Goal: Find specific page/section: Find specific page/section

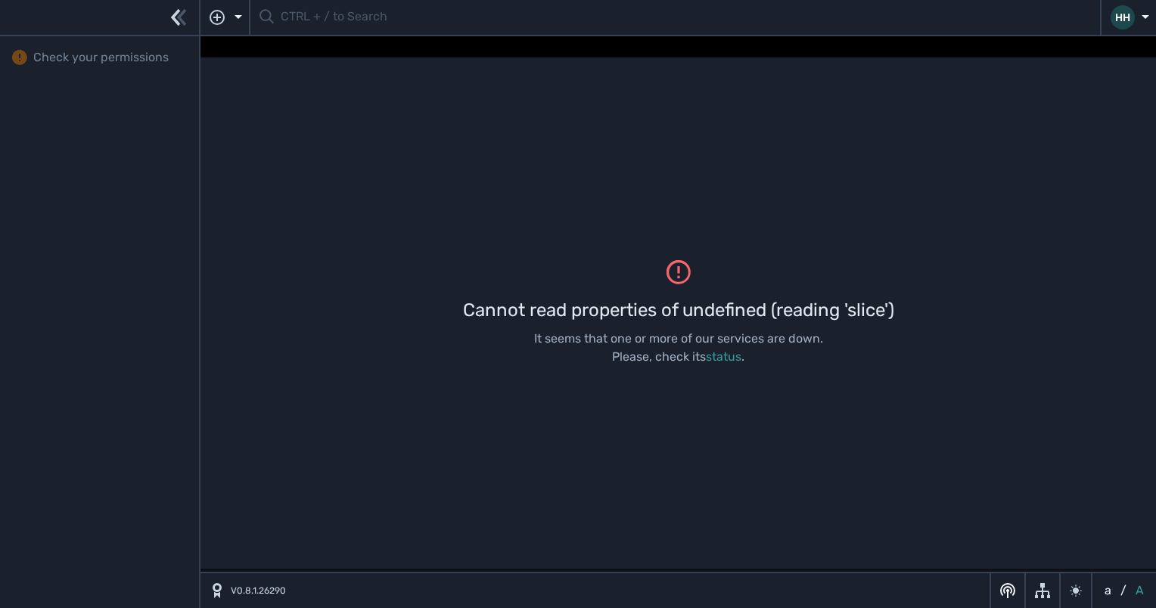
click at [970, 220] on div "Cannot read properties of undefined (reading 'slice') It seems that one or more…" at bounding box center [677, 312] width 955 height 511
click at [750, 253] on div "Cannot read properties of undefined (reading 'slice') It seems that one or more…" at bounding box center [677, 312] width 955 height 511
click at [123, 51] on span "Check your permissions" at bounding box center [100, 57] width 135 height 18
click at [174, 15] on icon "button" at bounding box center [176, 17] width 10 height 17
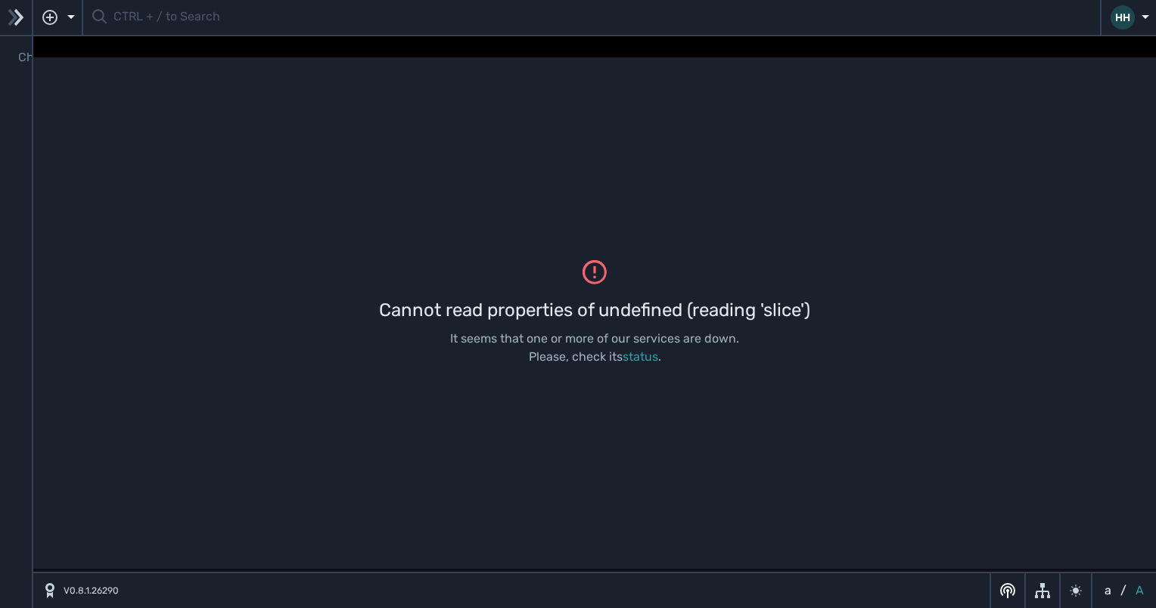
click at [26, 14] on div at bounding box center [16, 18] width 32 height 36
click at [20, 18] on icon "button" at bounding box center [19, 17] width 10 height 17
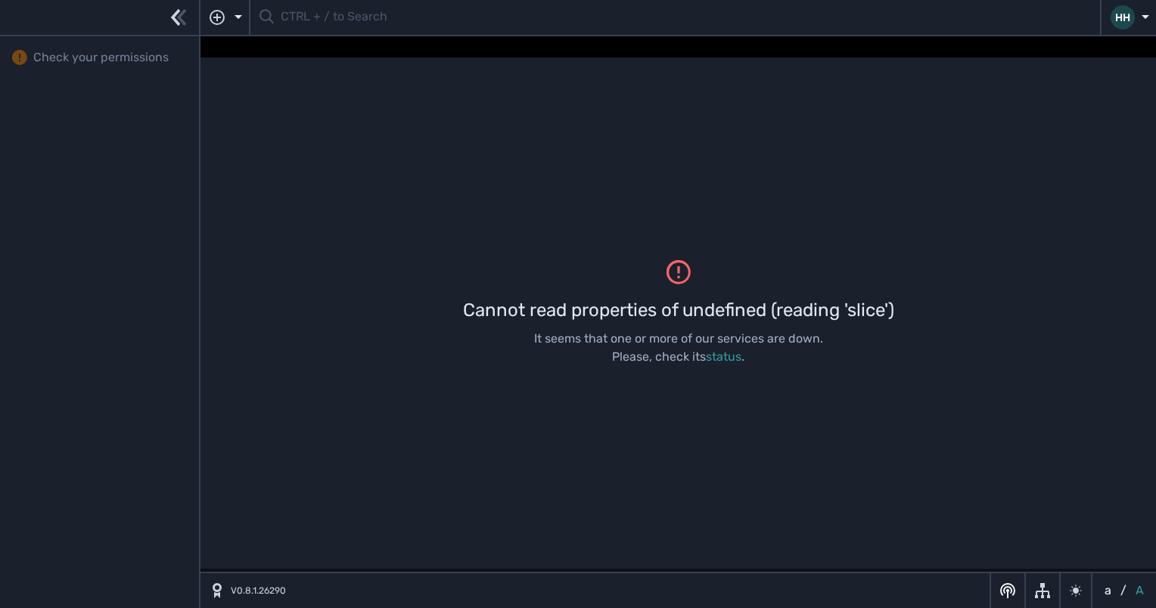
drag, startPoint x: 917, startPoint y: 304, endPoint x: 458, endPoint y: 305, distance: 459.1
click at [458, 305] on div "Cannot read properties of undefined (reading 'slice') It seems that one or more…" at bounding box center [677, 312] width 955 height 511
copy div "Cannot read properties of undefined (reading 'slice')"
click at [699, 185] on div "Cannot read properties of undefined (reading 'slice') It seems that one or more…" at bounding box center [677, 312] width 955 height 511
click at [748, 227] on div "Cannot read properties of undefined (reading 'slice') It seems that one or more…" at bounding box center [677, 312] width 955 height 511
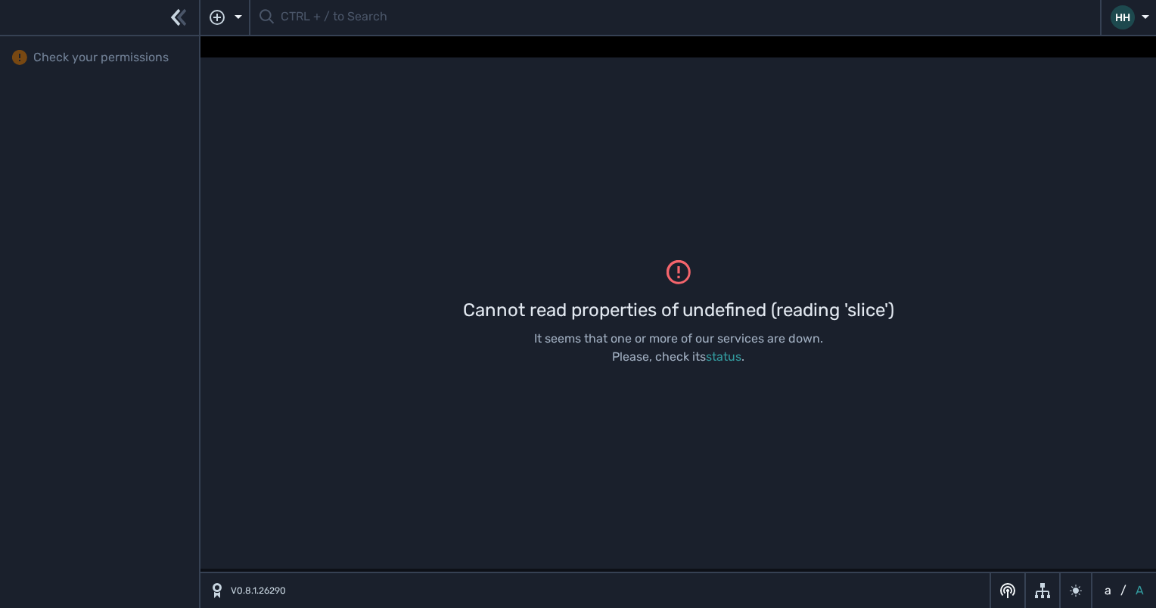
click at [113, 61] on span "Check your permissions" at bounding box center [100, 57] width 135 height 18
click at [599, 375] on div "Cannot read properties of undefined (reading 'slice') It seems that one or more…" at bounding box center [677, 312] width 955 height 511
drag, startPoint x: 894, startPoint y: 309, endPoint x: 459, endPoint y: 319, distance: 435.0
click at [459, 319] on div "Cannot read properties of undefined (reading 'slice') It seems that one or more…" at bounding box center [677, 312] width 955 height 511
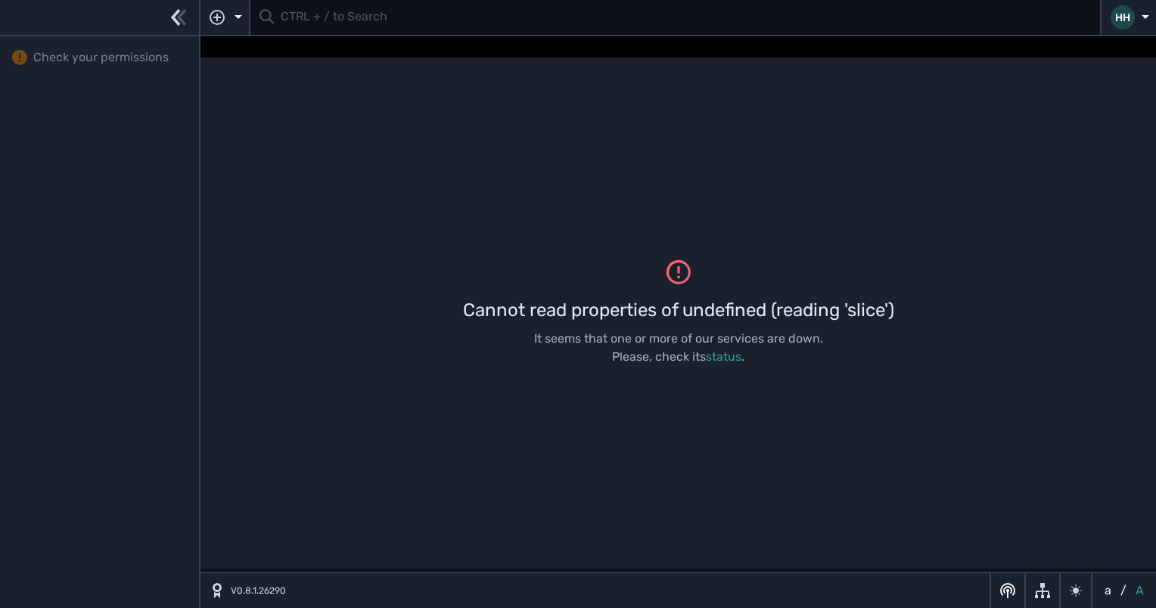
copy div "Cannot read properties of undefined (reading 'slice')"
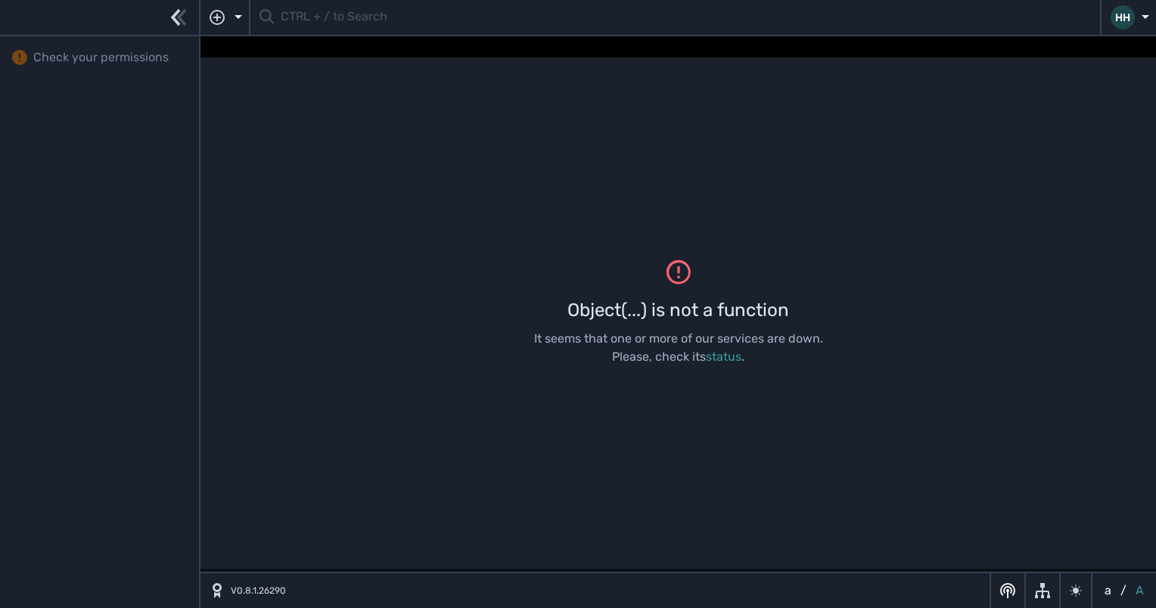
click at [475, 160] on div "Object(...) is not a function It seems that one or more of our services are dow…" at bounding box center [677, 312] width 955 height 511
click at [445, 256] on div "Object(...) is not a function It seems that one or more of our services are dow…" at bounding box center [677, 312] width 955 height 511
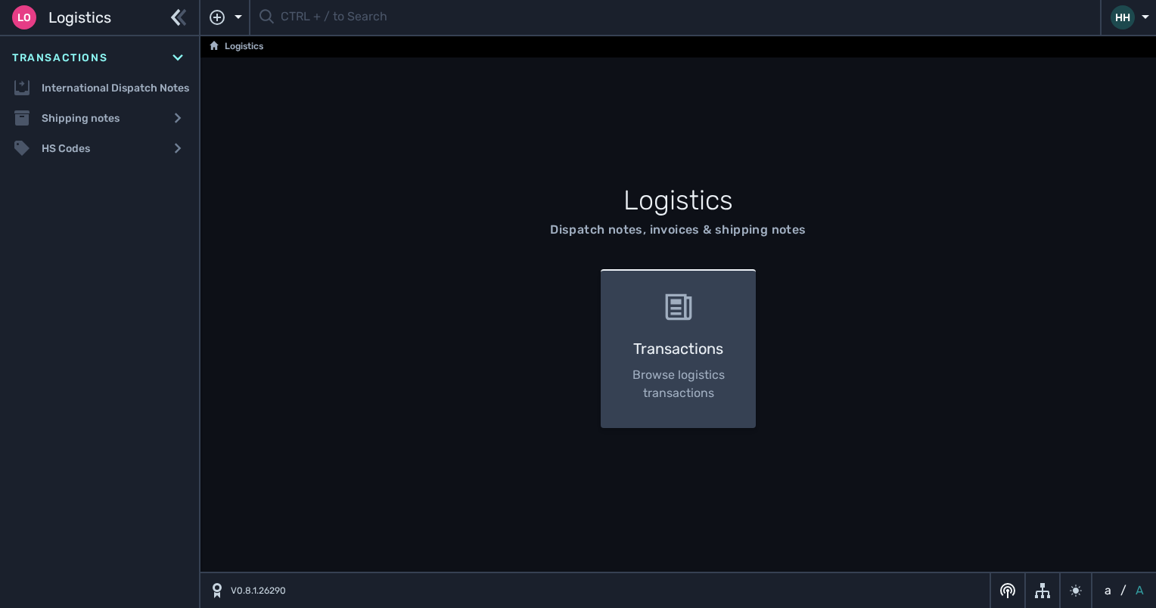
click at [653, 298] on div "Transactions Browse logistics transactions" at bounding box center [678, 348] width 155 height 159
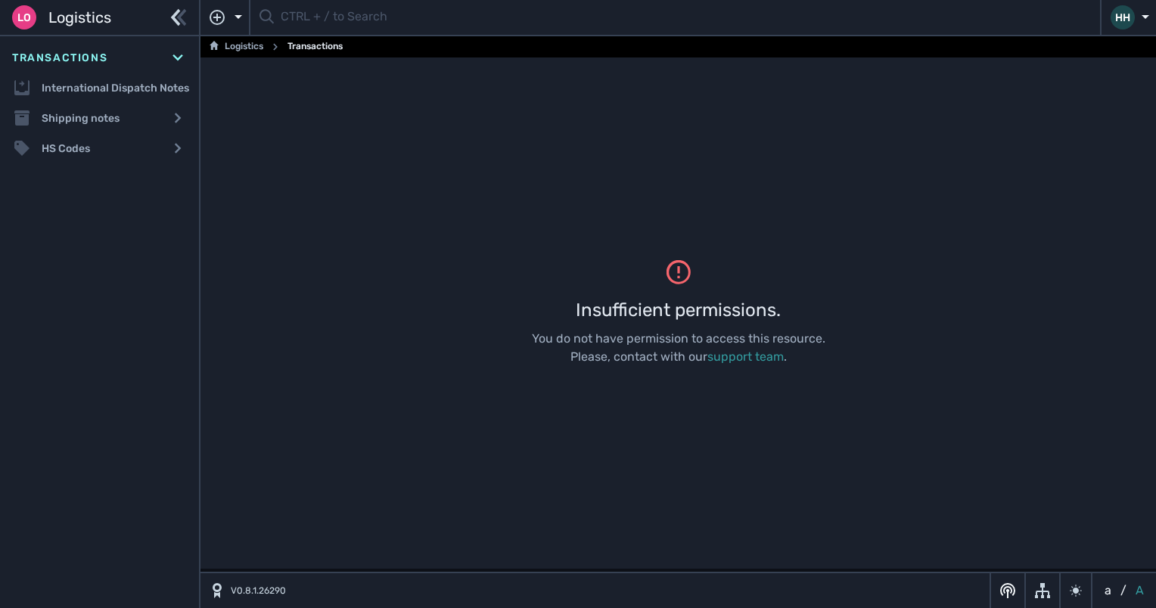
click at [653, 298] on div "Insufficient permissions." at bounding box center [678, 309] width 205 height 27
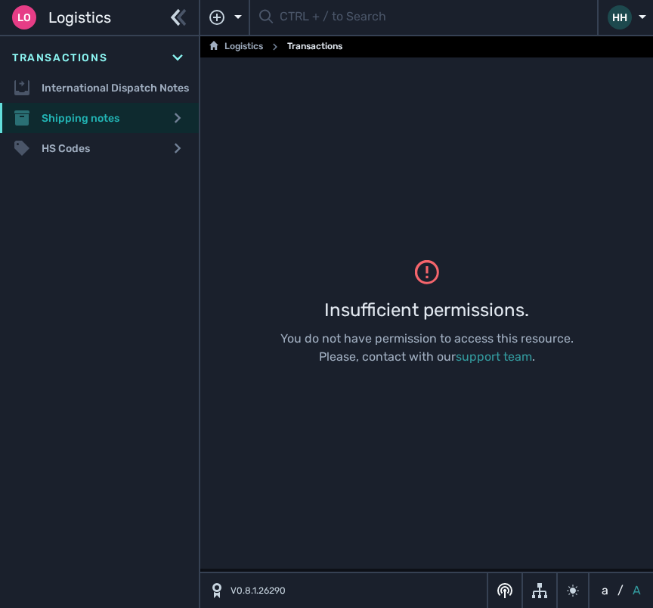
click at [110, 109] on div "Shipping notes" at bounding box center [99, 118] width 199 height 30
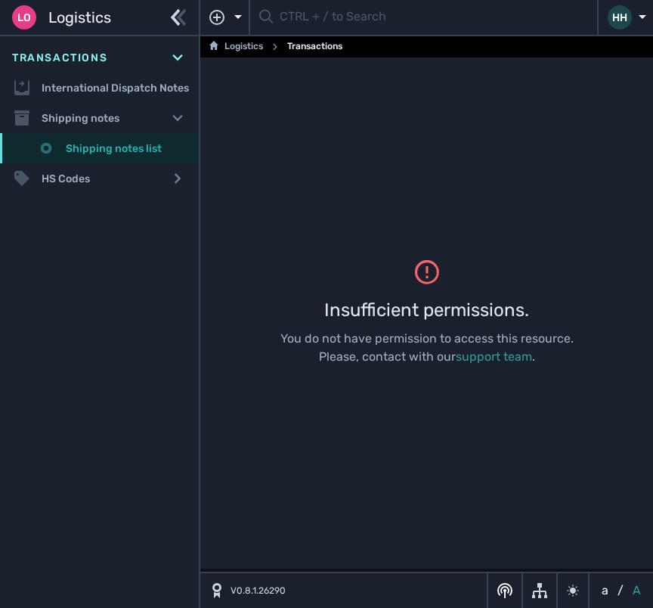
click at [107, 138] on link "Shipping notes list" at bounding box center [99, 148] width 199 height 30
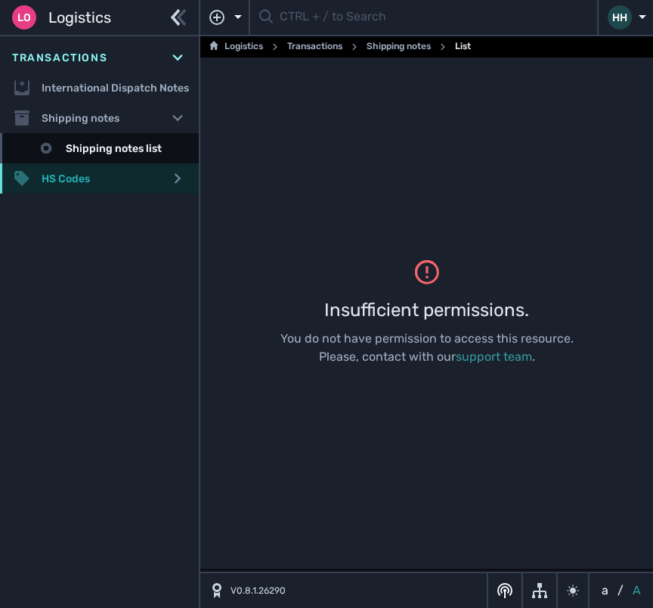
click at [73, 183] on div "HS Codes" at bounding box center [99, 178] width 199 height 30
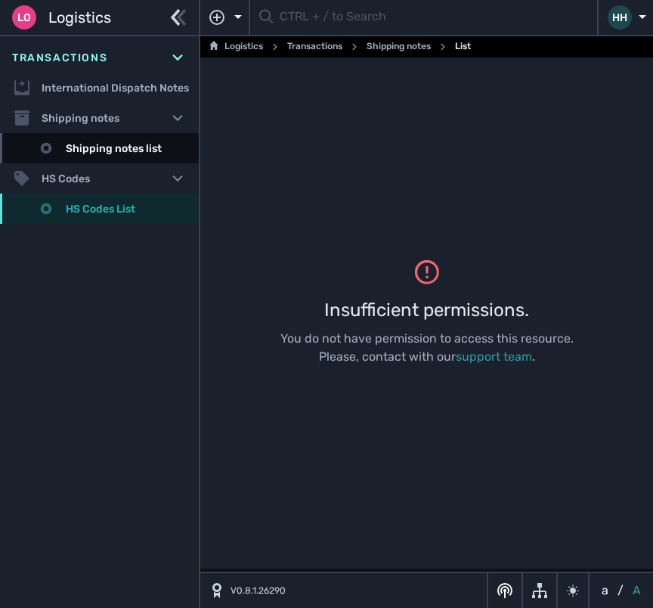
click at [76, 209] on link "HS Codes List" at bounding box center [99, 209] width 199 height 30
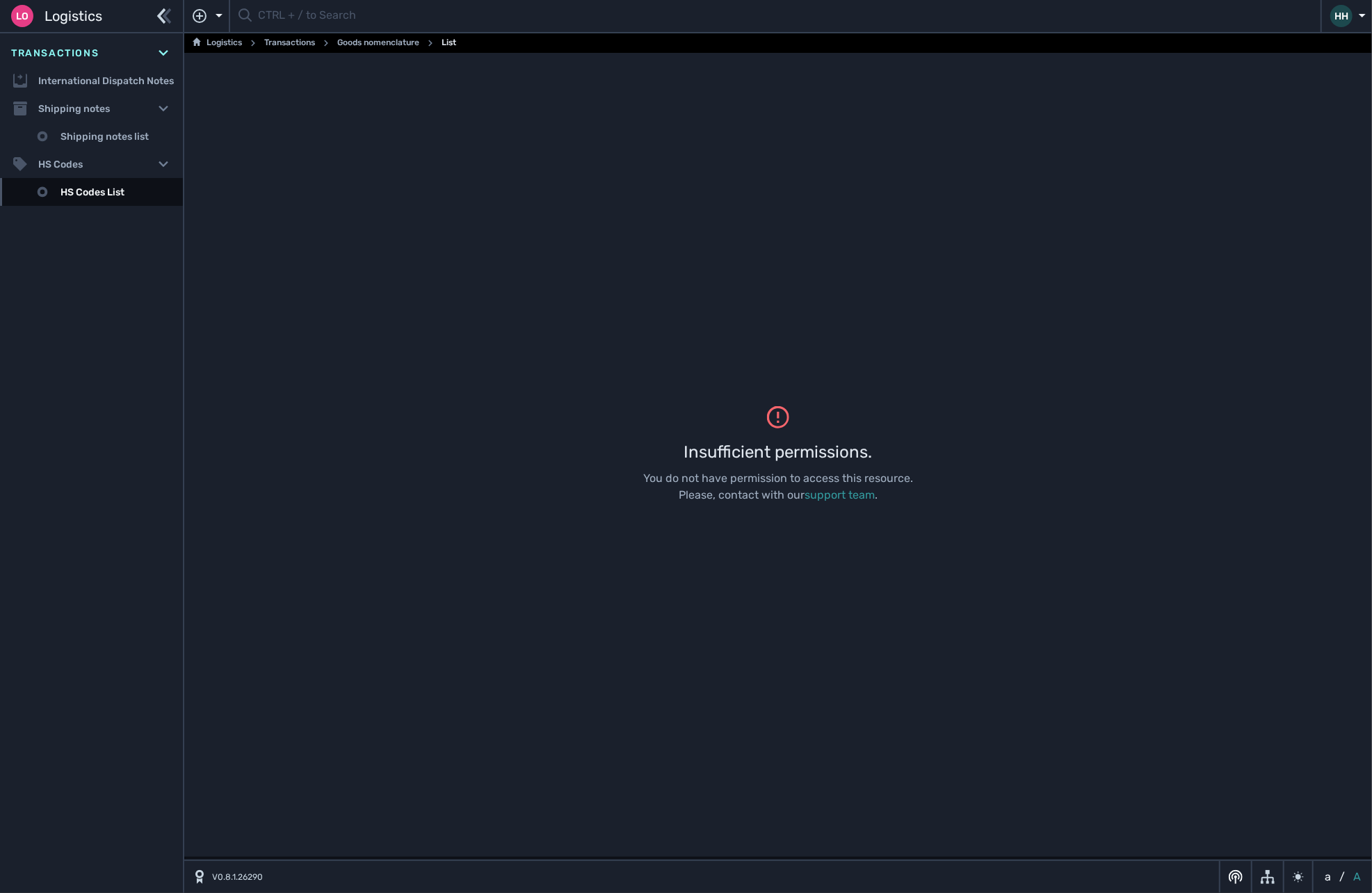
click at [600, 492] on div "Insufficient permissions. You do not have permission to access this resource. P…" at bounding box center [778, 454] width 1188 height 804
click at [600, 301] on div "Insufficient permissions. You do not have permission to access this resource. P…" at bounding box center [778, 454] width 1188 height 804
click at [448, 249] on div "Insufficient permissions. You do not have permission to access this resource. P…" at bounding box center [778, 454] width 1188 height 804
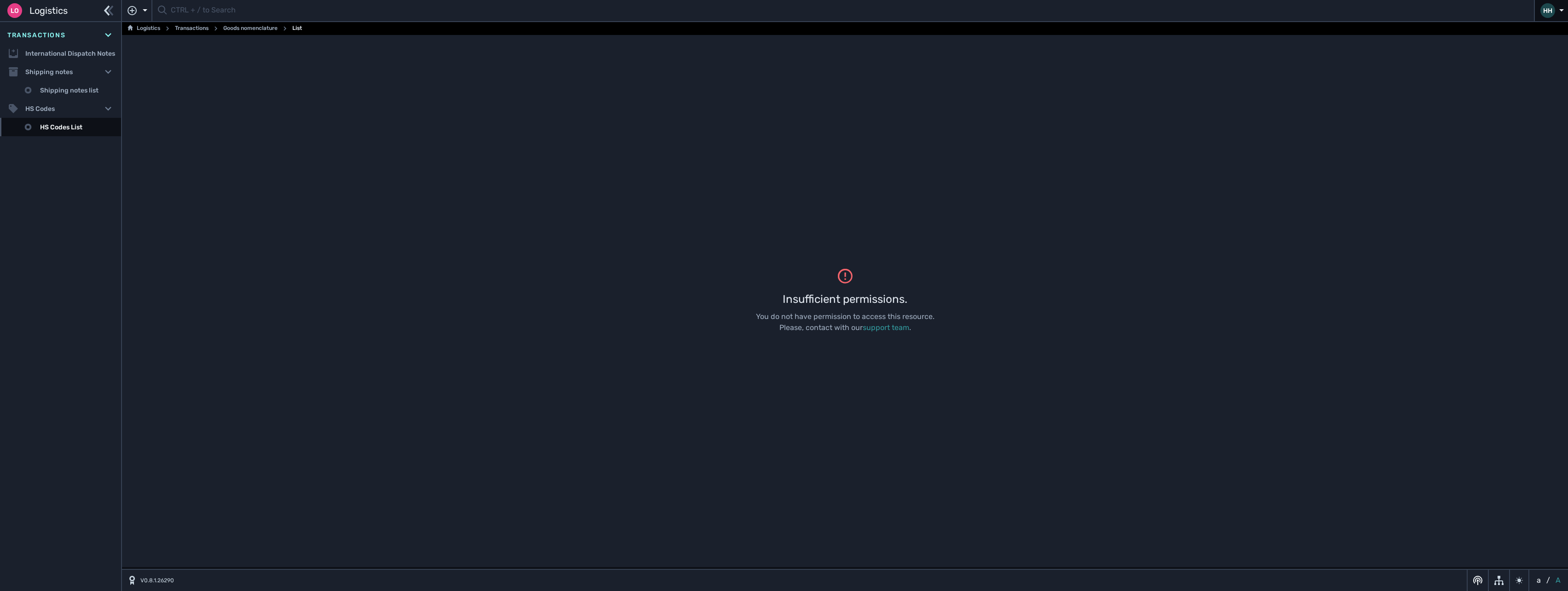
click at [397, 12] on div "HH" at bounding box center [1548, 10] width 15 height 15
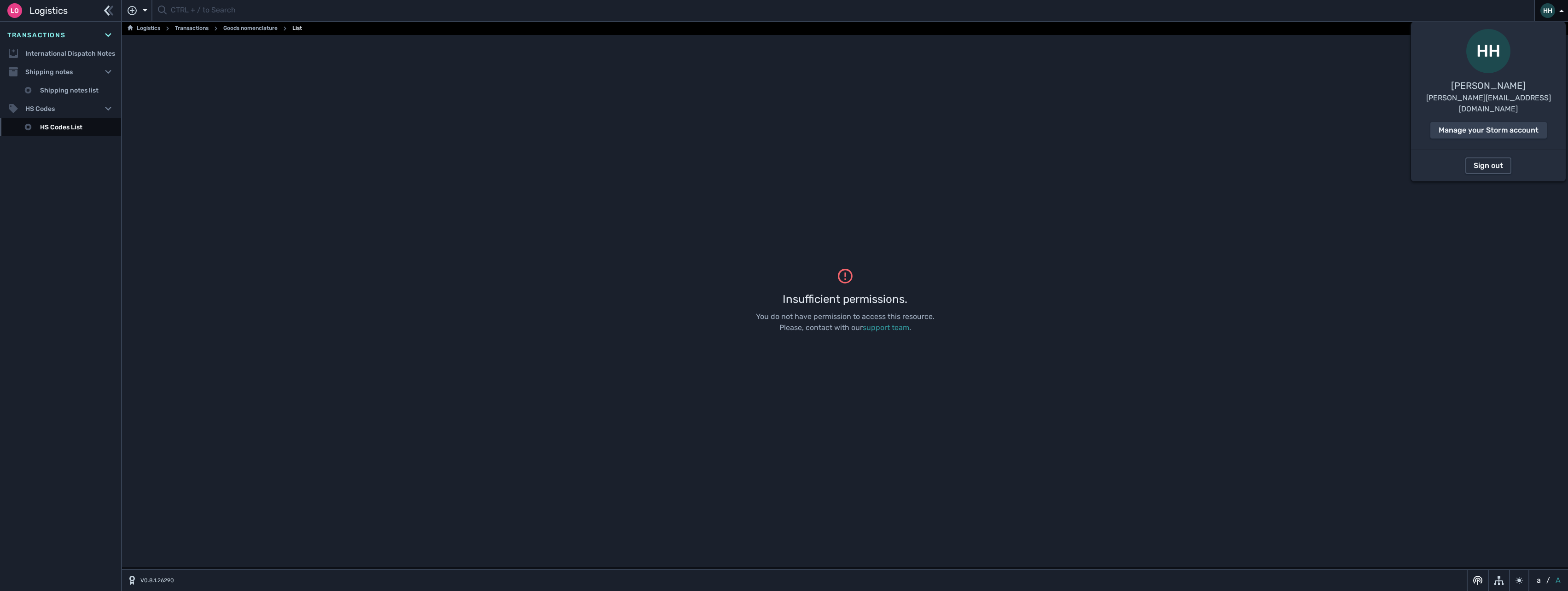
click at [397, 160] on div "Sign out" at bounding box center [1488, 166] width 29 height 11
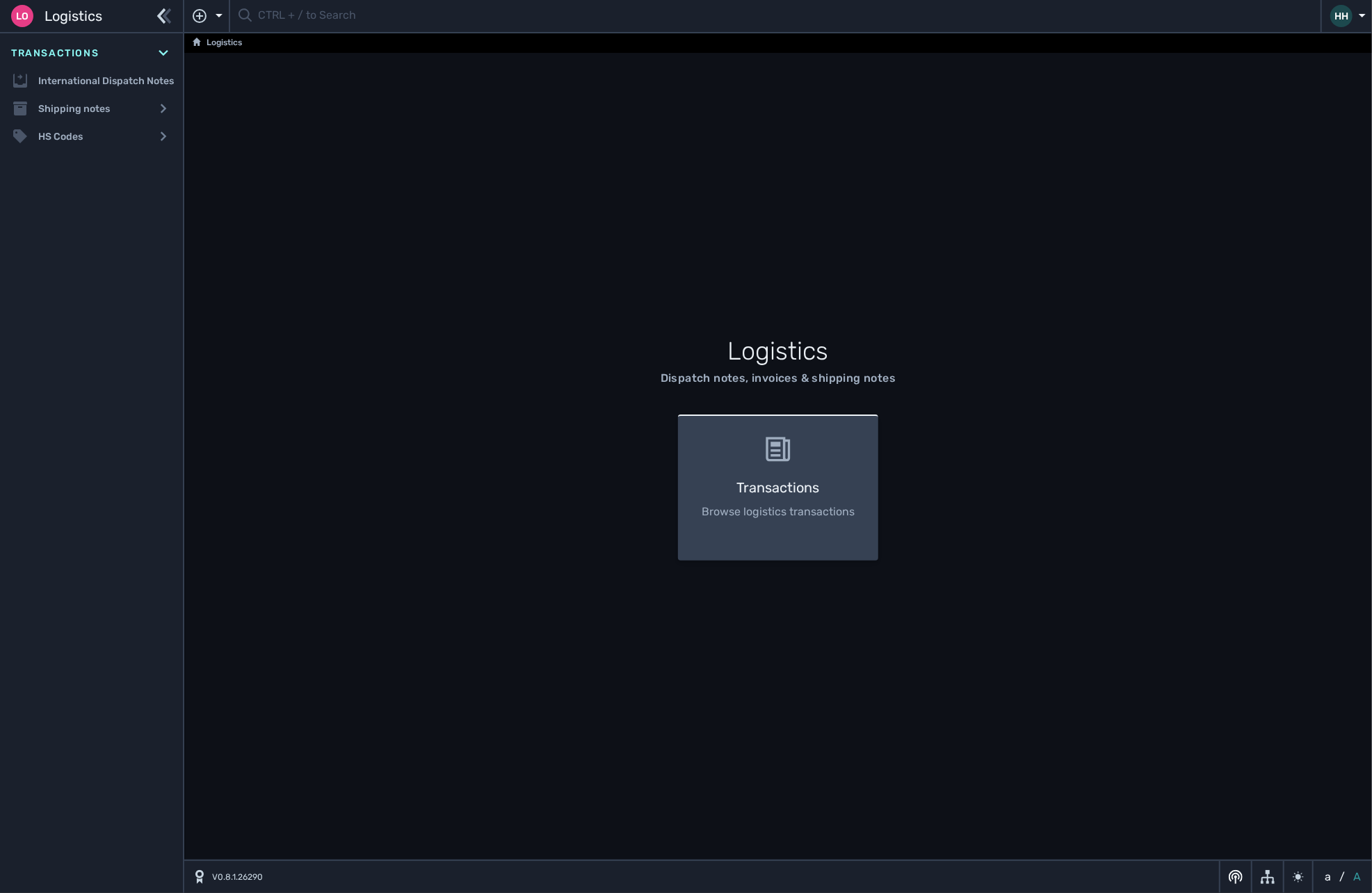
click at [832, 483] on h3 "Transactions" at bounding box center [778, 487] width 155 height 21
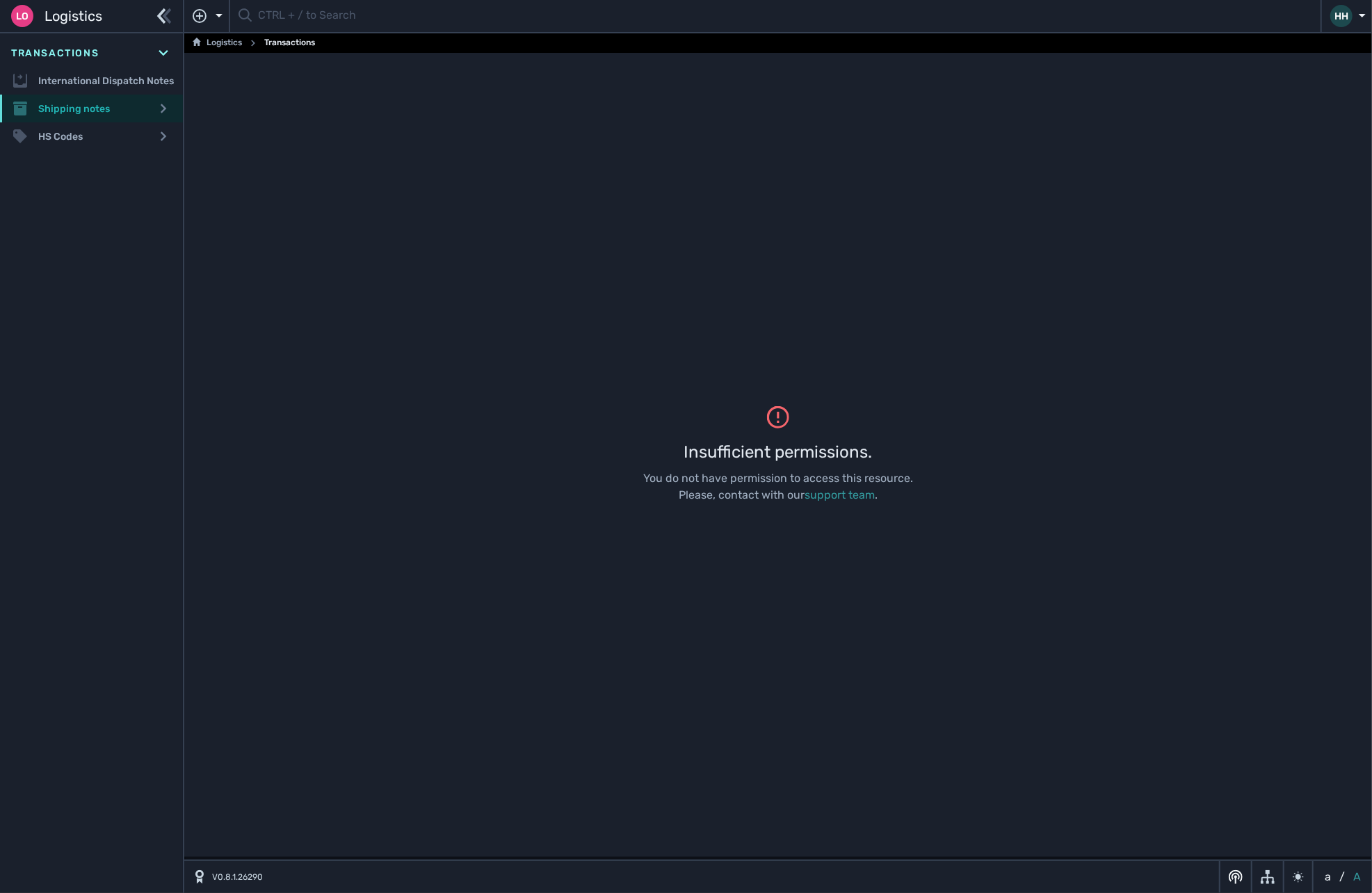
click at [82, 106] on div "Shipping notes" at bounding box center [91, 109] width 183 height 28
click at [82, 135] on link "Shipping notes list" at bounding box center [91, 136] width 183 height 28
click at [125, 162] on div "HS Codes" at bounding box center [91, 164] width 183 height 28
click at [126, 192] on link "HS Codes List" at bounding box center [91, 192] width 183 height 28
click at [210, 9] on div at bounding box center [201, 16] width 19 height 14
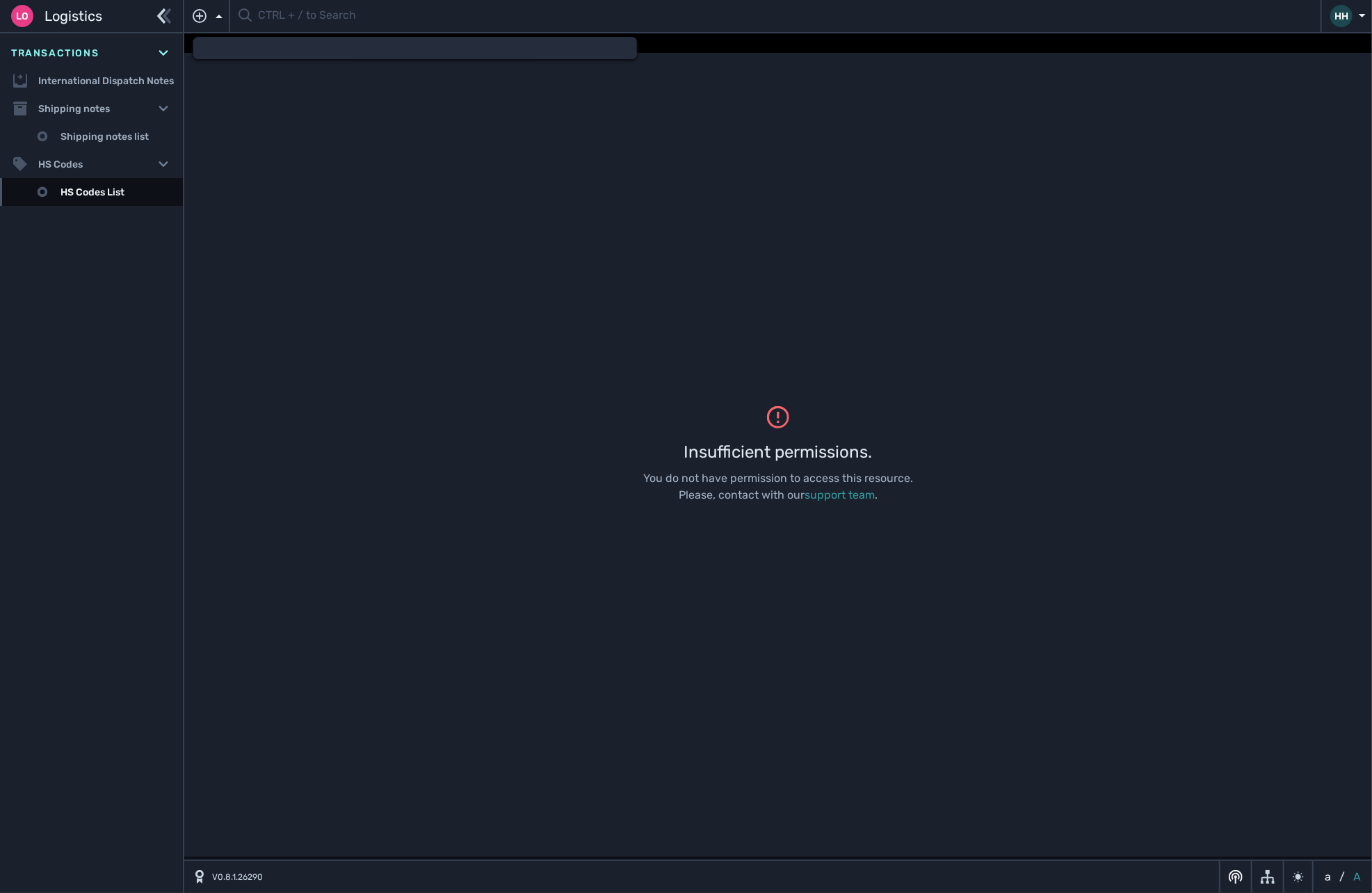
click at [111, 56] on div "Transactions" at bounding box center [91, 52] width 183 height 28
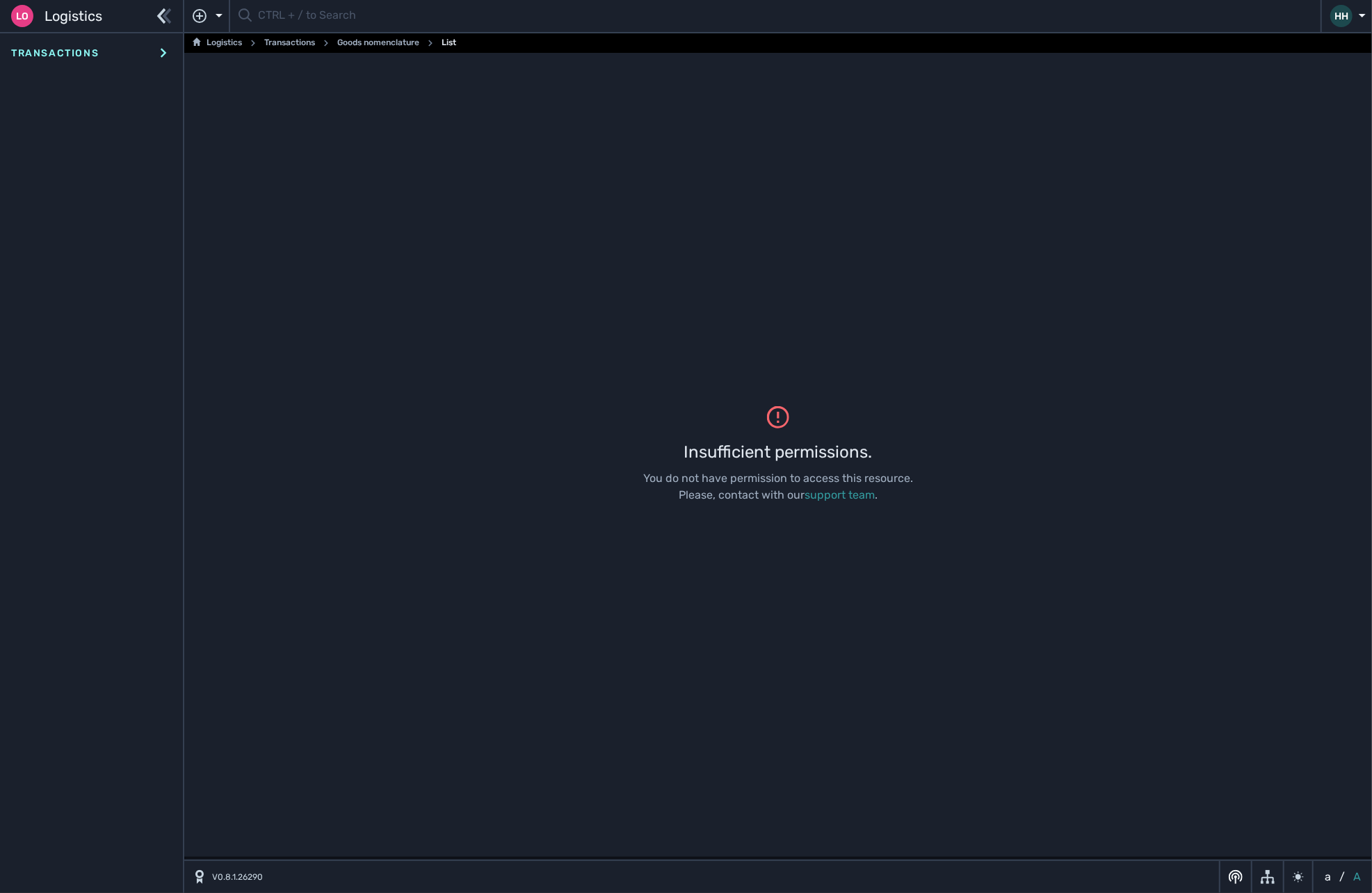
click at [95, 87] on div "Transactions International Dispatch Notes Shipping notes Shipping notes list HS…" at bounding box center [91, 463] width 183 height 860
click at [92, 65] on div "Transactions" at bounding box center [54, 52] width 109 height 28
click at [82, 80] on link "International Dispatch Notes" at bounding box center [91, 81] width 183 height 28
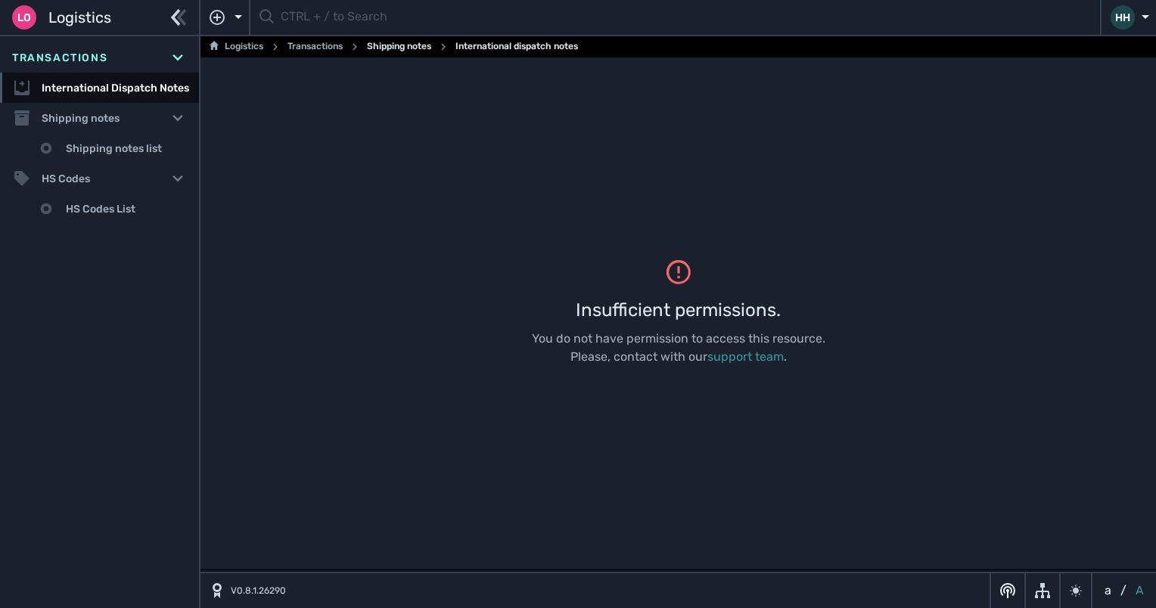
drag, startPoint x: 1072, startPoint y: 200, endPoint x: 1074, endPoint y: 216, distance: 16.0
click at [1074, 216] on div "Insufficient permissions. You do not have permission to access this resource. P…" at bounding box center [677, 312] width 955 height 511
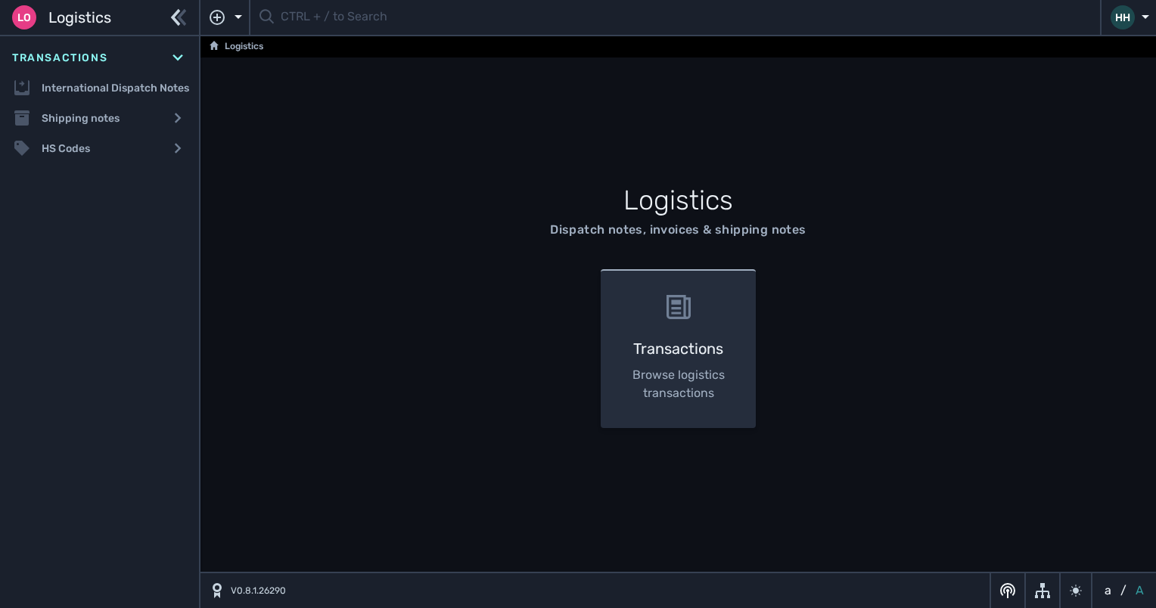
click at [681, 327] on div "Transactions Browse logistics transactions" at bounding box center [678, 348] width 155 height 159
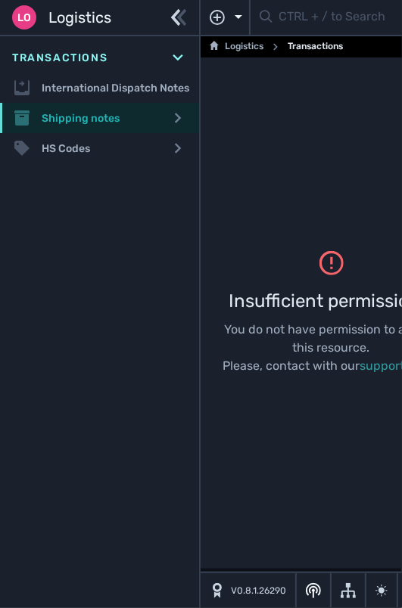
click at [137, 109] on div "Shipping notes" at bounding box center [99, 118] width 199 height 30
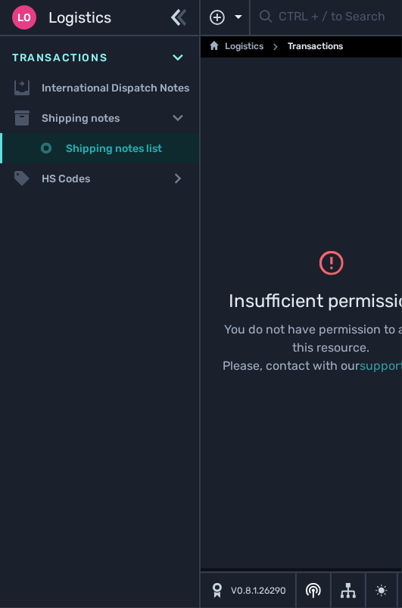
click at [127, 142] on link "Shipping notes list" at bounding box center [99, 148] width 199 height 30
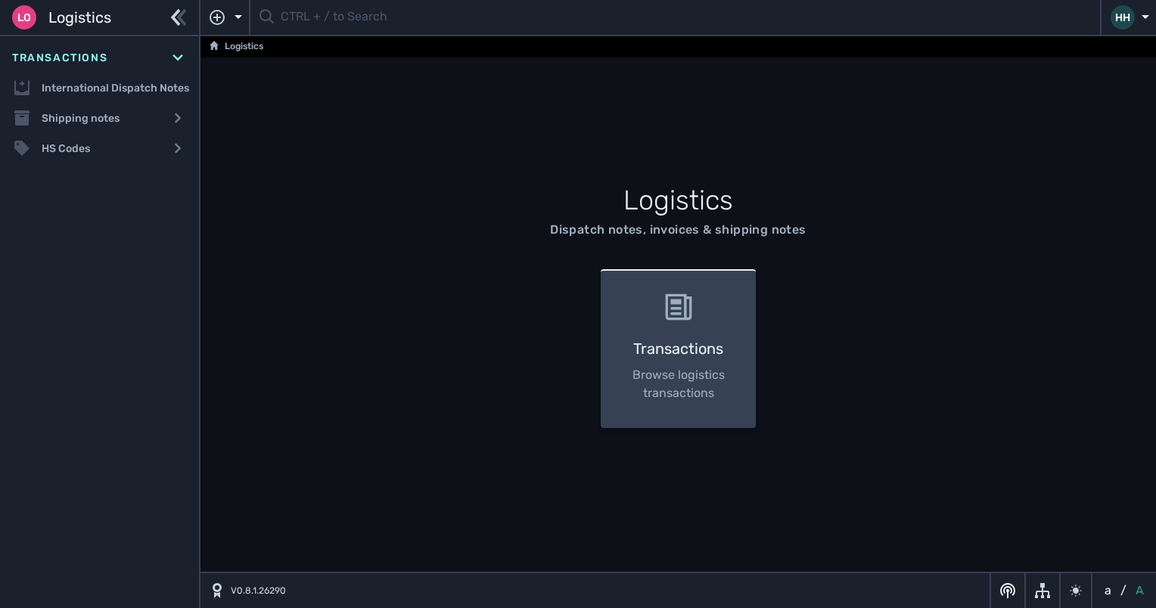
click at [670, 309] on icon at bounding box center [678, 306] width 26 height 26
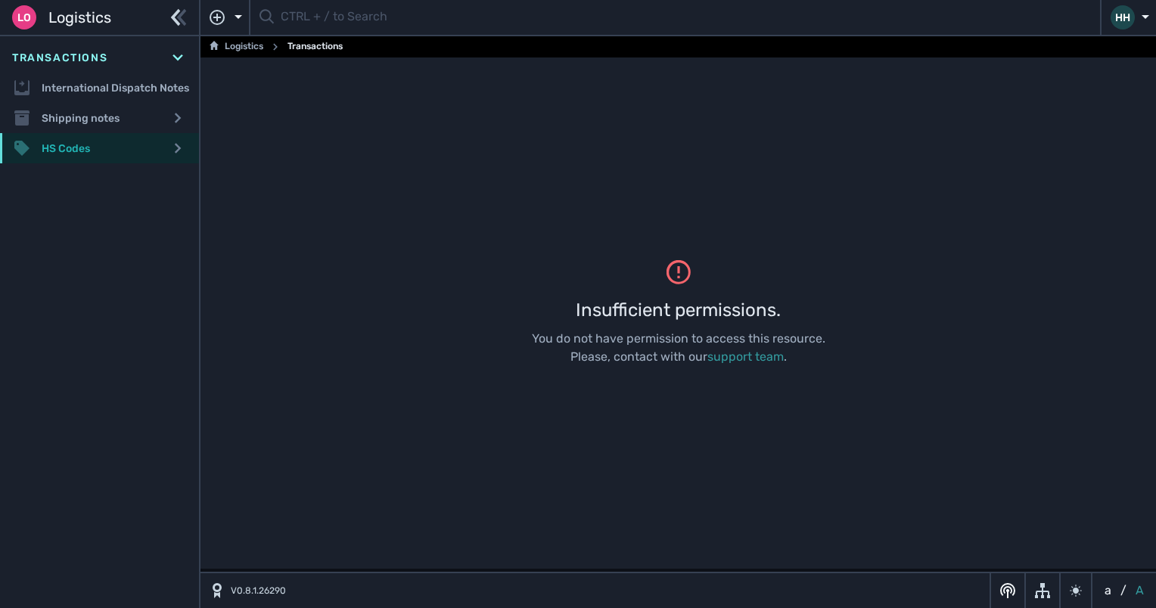
click at [74, 139] on div "HS Codes" at bounding box center [99, 148] width 199 height 30
click at [964, 234] on div "Insufficient permissions. You do not have permission to access this resource. P…" at bounding box center [677, 312] width 955 height 511
click at [597, 147] on div "Insufficient permissions. You do not have permission to access this resource. P…" at bounding box center [677, 312] width 955 height 511
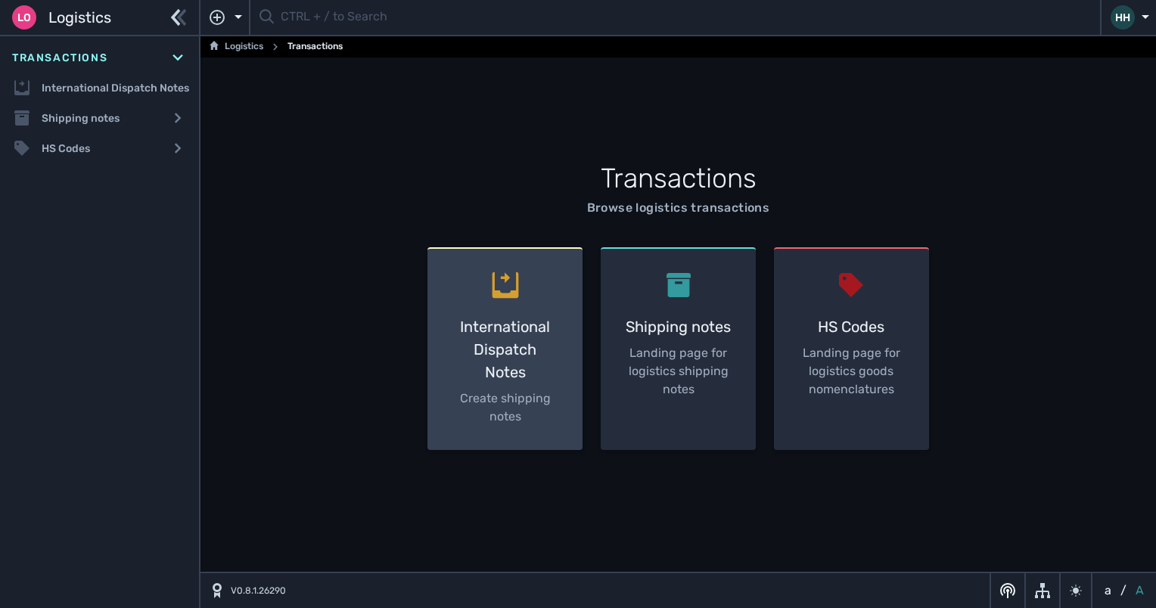
click at [485, 335] on h3 "International Dispatch Notes" at bounding box center [505, 349] width 107 height 68
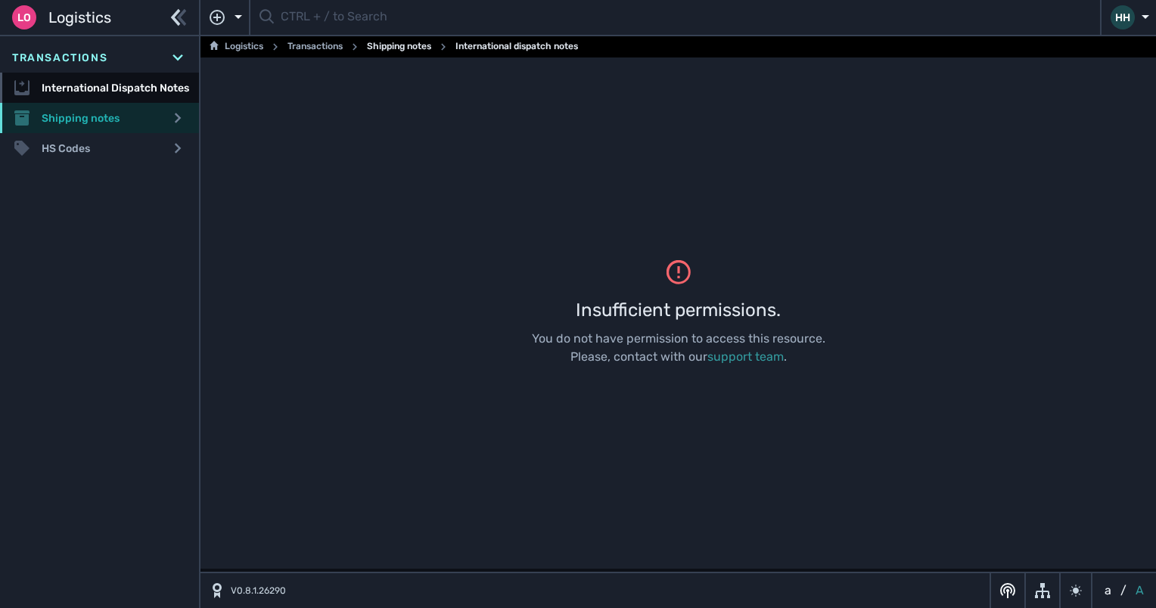
click at [83, 121] on div "Shipping notes" at bounding box center [99, 118] width 199 height 30
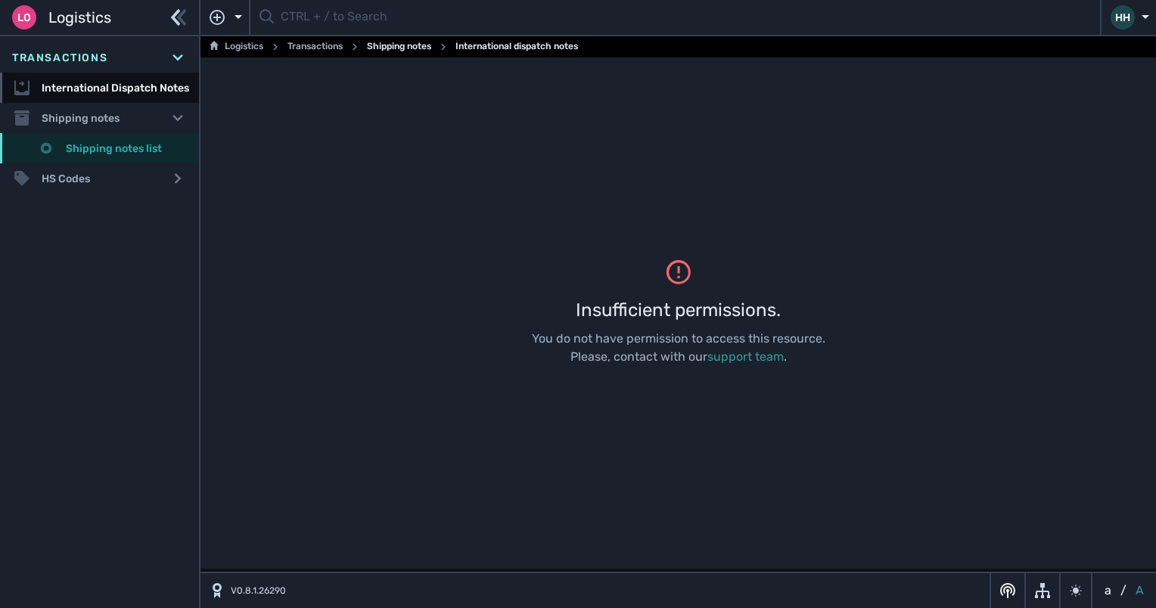
click at [85, 157] on link "Shipping notes list" at bounding box center [99, 148] width 199 height 30
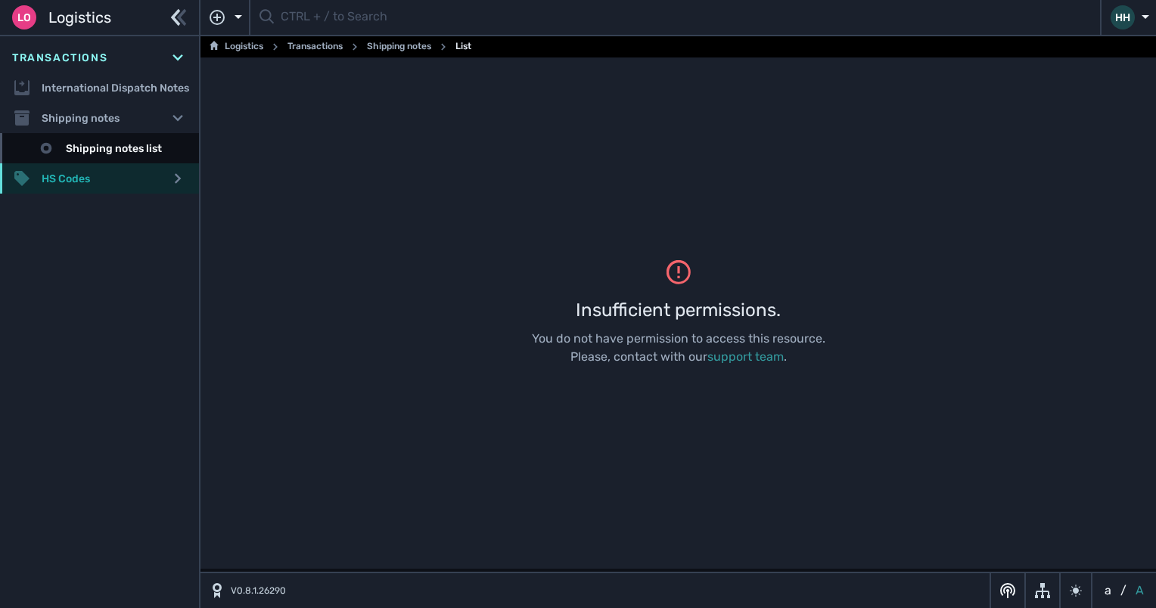
click at [83, 177] on div "HS Codes" at bounding box center [99, 178] width 199 height 30
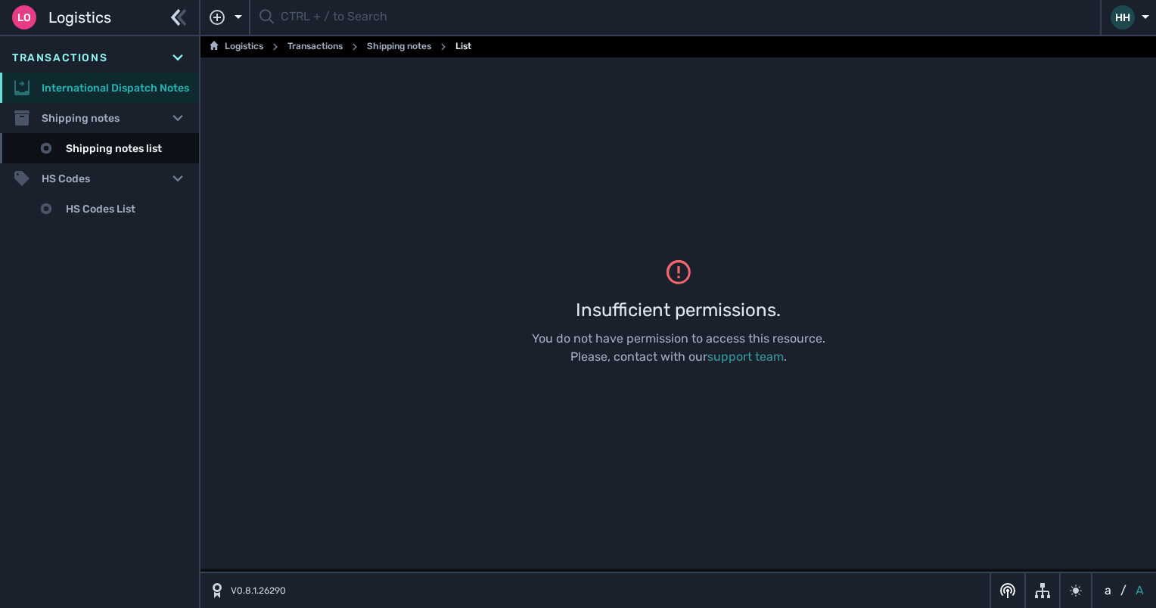
click at [82, 90] on link "International Dispatch Notes" at bounding box center [99, 88] width 199 height 30
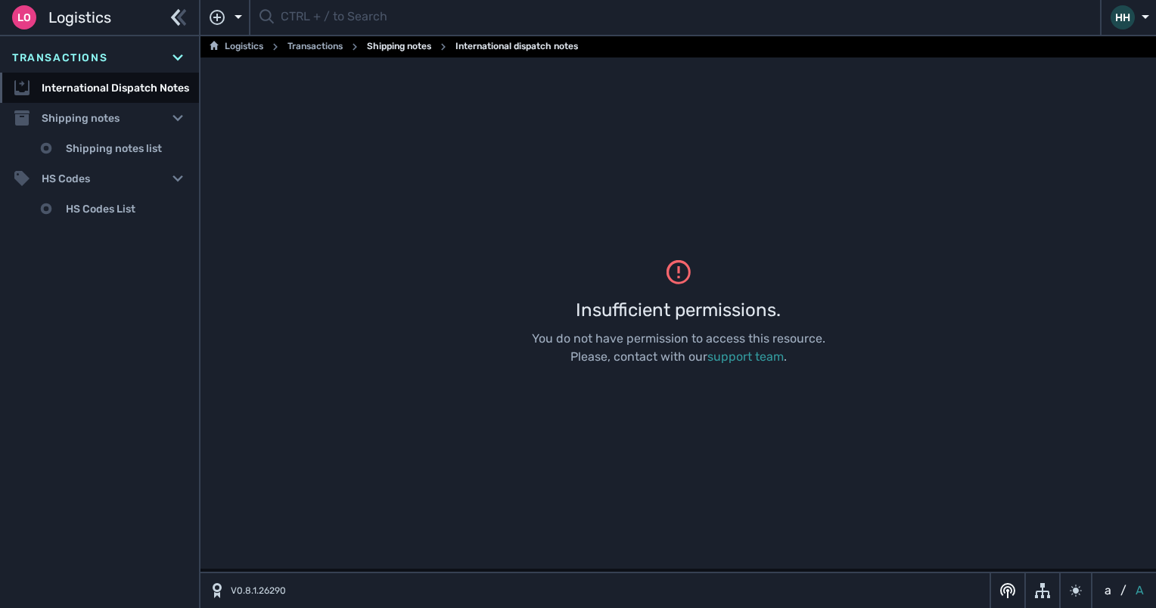
click at [362, 209] on div "Insufficient permissions. You do not have permission to access this resource. P…" at bounding box center [677, 312] width 955 height 511
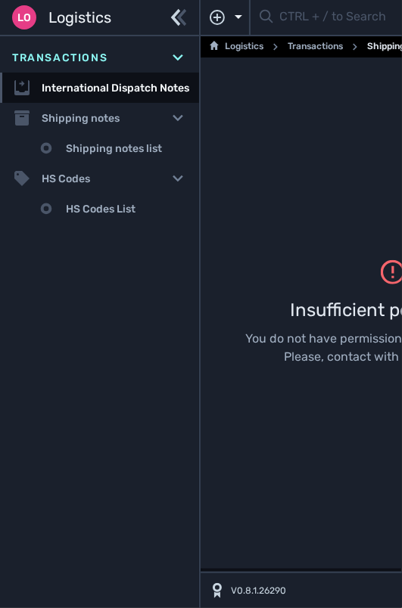
click at [36, 20] on div "Lo Logistics" at bounding box center [61, 17] width 99 height 24
drag, startPoint x: 218, startPoint y: 192, endPoint x: 151, endPoint y: 51, distance: 155.9
click at [217, 191] on div "Insufficient permissions. You do not have permission to access this resource. P…" at bounding box center [391, 312] width 383 height 511
click at [95, 21] on span "Logistics" at bounding box center [79, 17] width 63 height 23
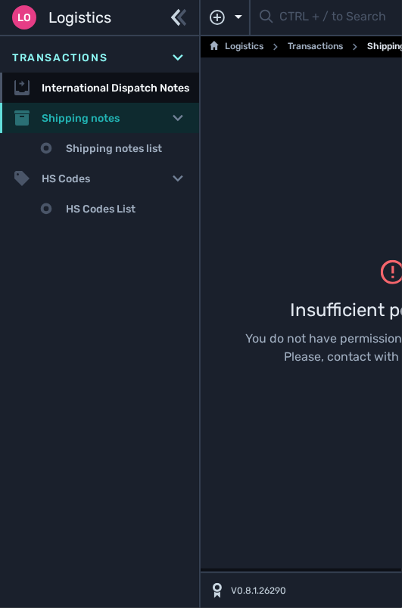
click at [94, 119] on div "Shipping notes" at bounding box center [99, 118] width 199 height 30
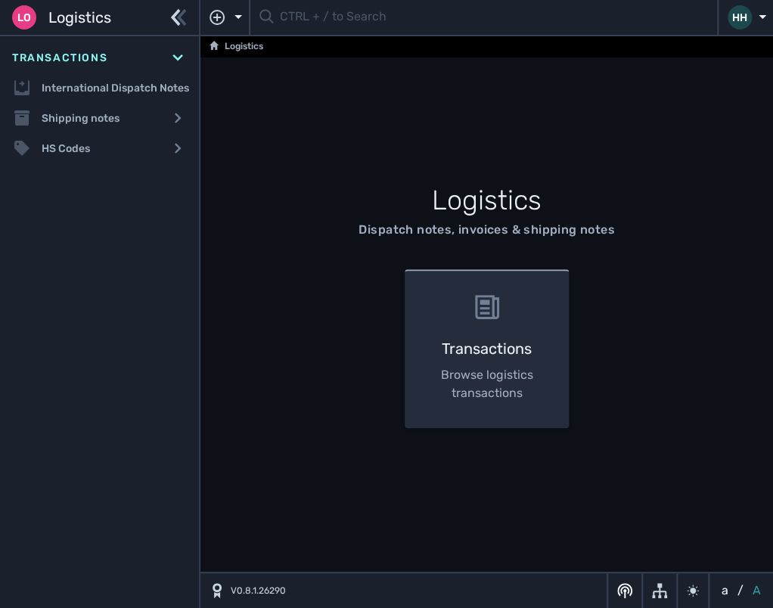
click at [401, 175] on div "Logistics Dispatch notes, invoices & shipping notes Transactions Browse logisti…" at bounding box center [486, 313] width 573 height 290
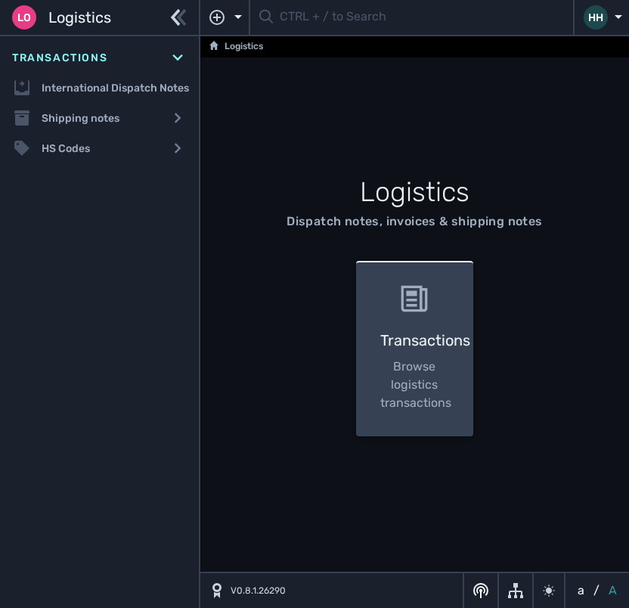
click at [432, 377] on p "Browse logistics transactions" at bounding box center [414, 385] width 68 height 54
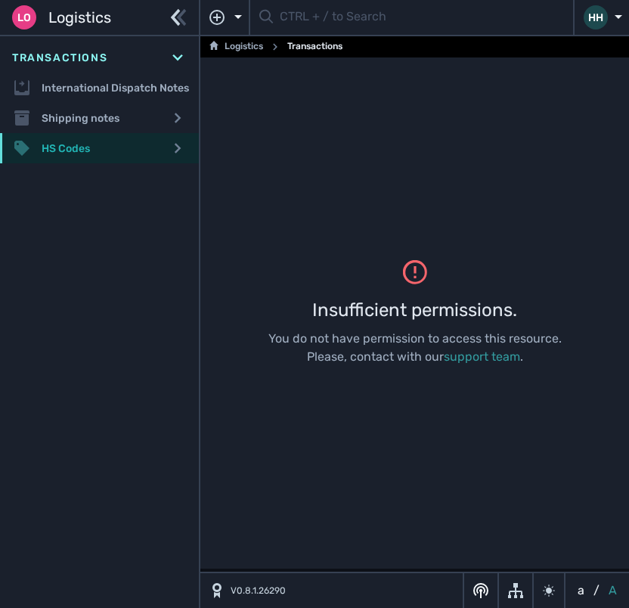
click at [92, 153] on div "HS Codes" at bounding box center [99, 148] width 199 height 30
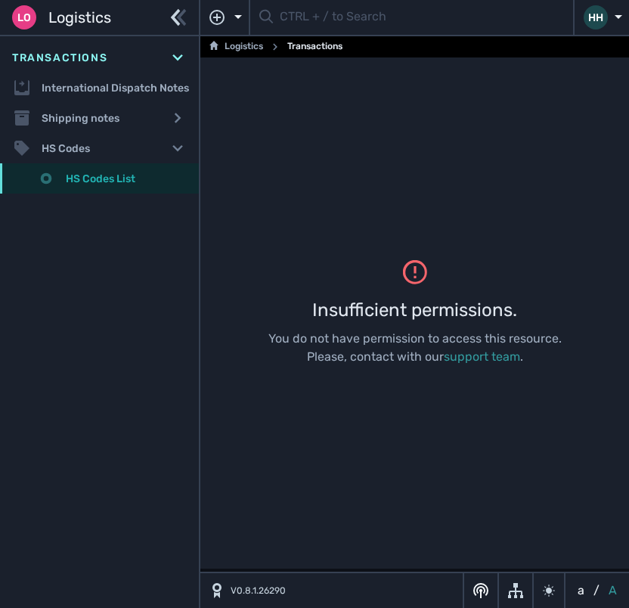
click at [94, 175] on link "HS Codes List" at bounding box center [99, 178] width 199 height 30
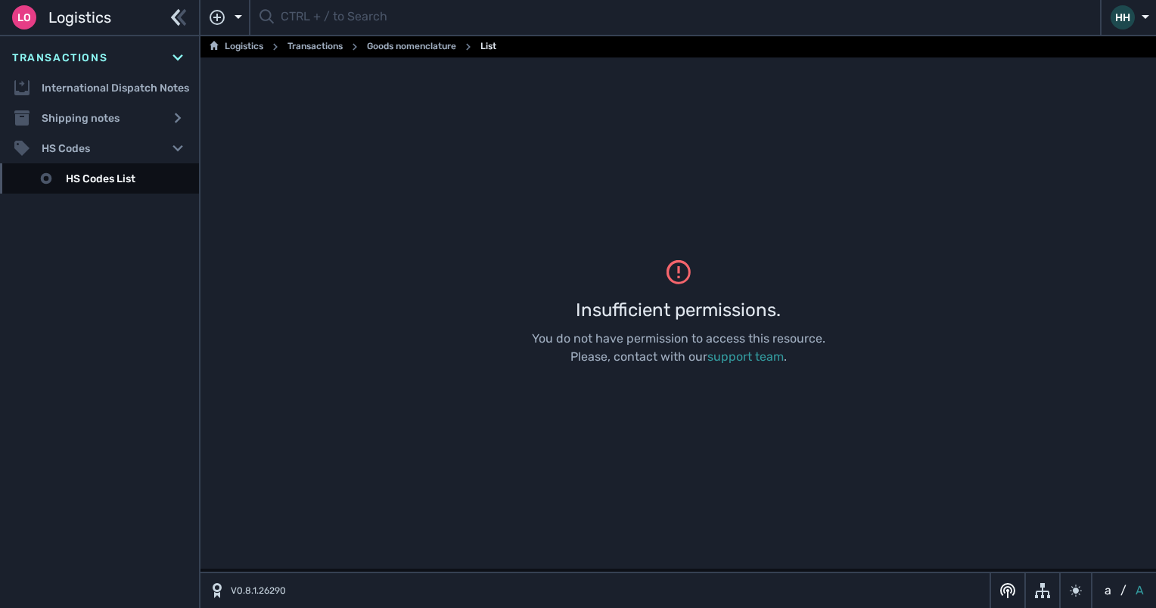
click at [772, 95] on div "Insufficient permissions. You do not have permission to access this resource. P…" at bounding box center [677, 312] width 955 height 511
